Goal: Transaction & Acquisition: Book appointment/travel/reservation

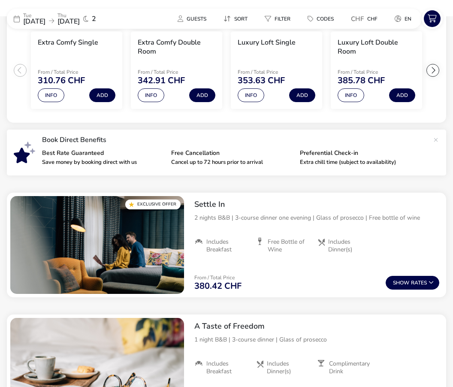
scroll to position [185, 0]
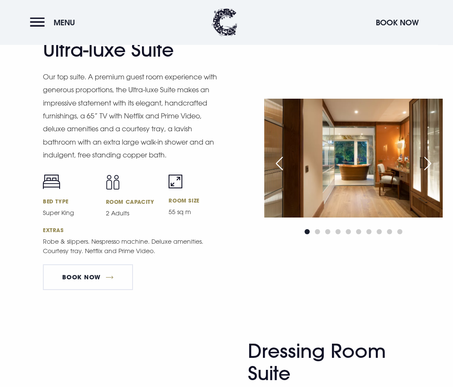
scroll to position [1140, 0]
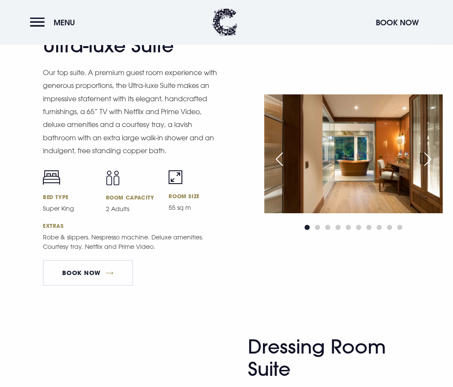
click at [371, 210] on img at bounding box center [353, 154] width 179 height 119
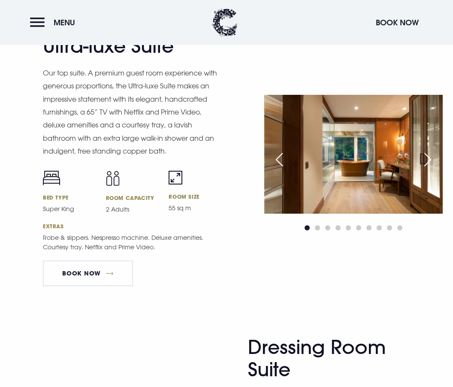
scroll to position [1109, 0]
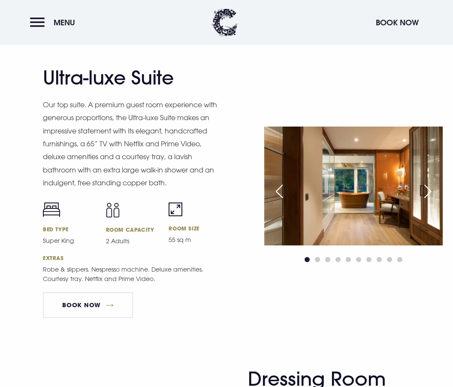
click at [381, 223] on img at bounding box center [353, 186] width 179 height 119
click at [364, 229] on img at bounding box center [353, 186] width 179 height 119
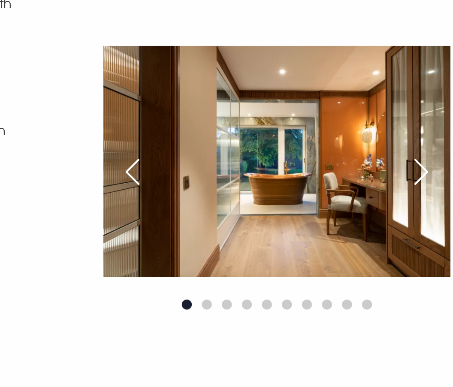
click at [417, 164] on div "Next slide" at bounding box center [427, 173] width 21 height 19
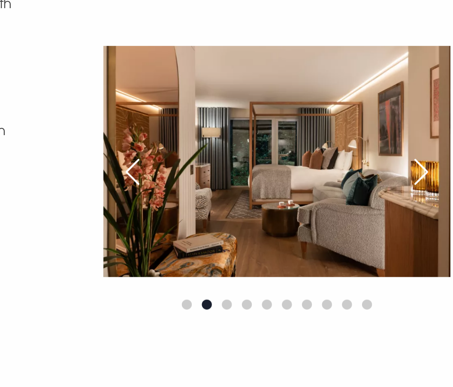
click at [417, 164] on div "Next slide" at bounding box center [427, 173] width 21 height 19
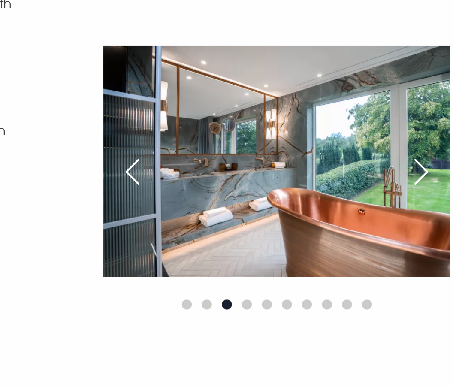
click at [417, 164] on div "Next slide" at bounding box center [427, 173] width 21 height 19
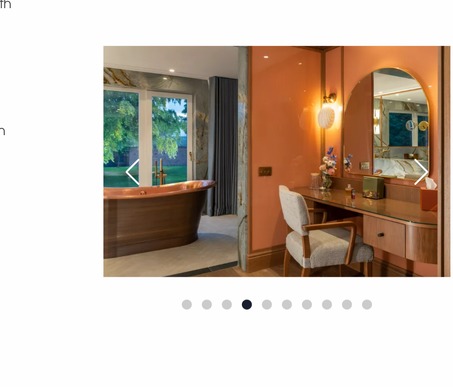
click at [417, 164] on div "Next slide" at bounding box center [427, 173] width 21 height 19
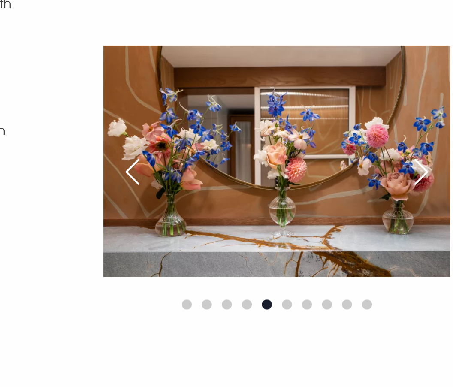
click at [417, 164] on div "Next slide" at bounding box center [427, 173] width 21 height 19
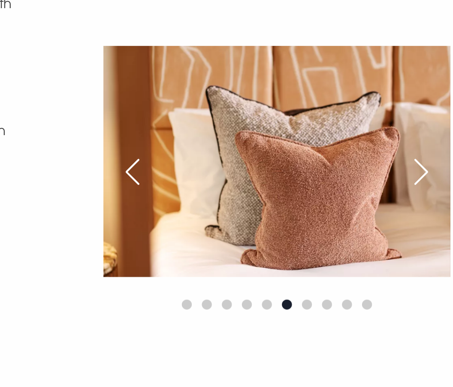
click at [417, 164] on div "Next slide" at bounding box center [427, 173] width 21 height 19
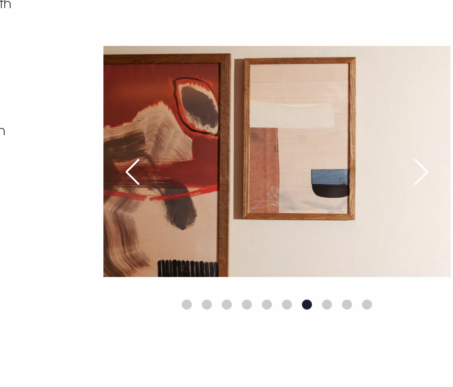
click at [417, 164] on div "Next slide" at bounding box center [427, 173] width 21 height 19
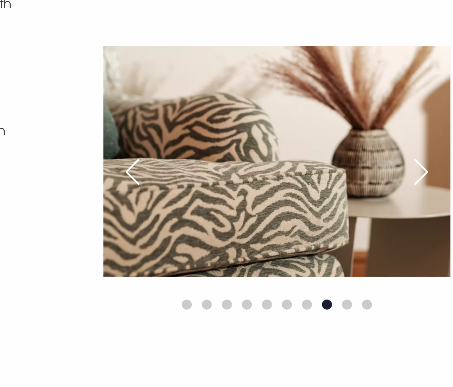
click at [417, 164] on div "Next slide" at bounding box center [427, 173] width 21 height 19
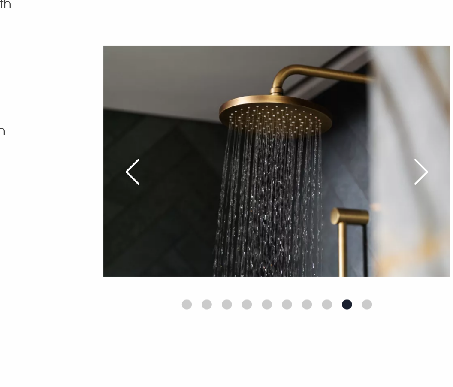
click at [417, 164] on div "Next slide" at bounding box center [427, 173] width 21 height 19
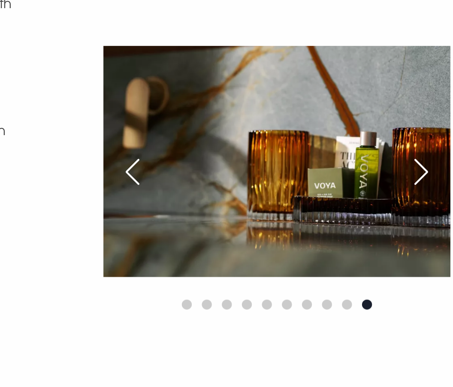
click at [417, 164] on div "Next slide" at bounding box center [427, 173] width 21 height 19
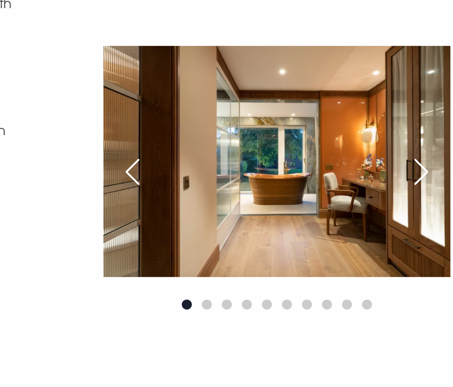
click at [417, 164] on div "Next slide" at bounding box center [427, 173] width 21 height 19
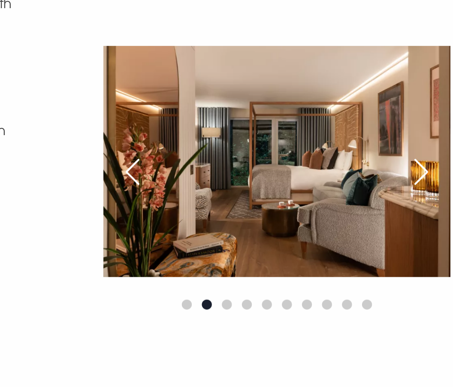
click at [417, 164] on div "Next slide" at bounding box center [427, 173] width 21 height 19
